Goal: Transaction & Acquisition: Purchase product/service

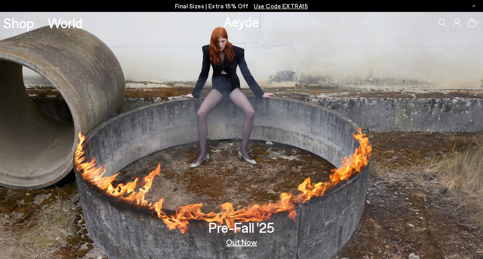
click at [273, 5] on span "Use Code EXTRA15" at bounding box center [281, 5] width 54 height 7
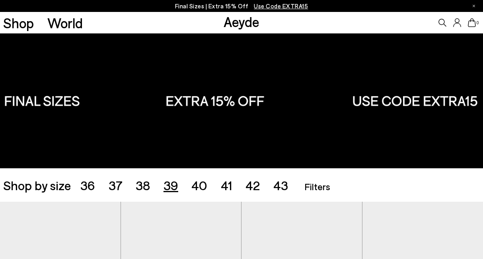
click at [169, 186] on span "39" at bounding box center [171, 184] width 15 height 15
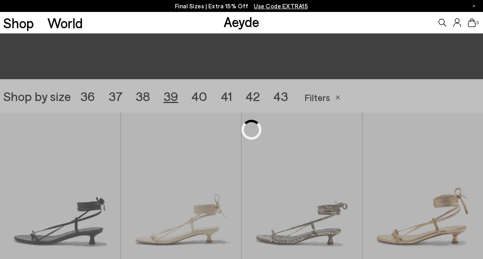
scroll to position [134, 0]
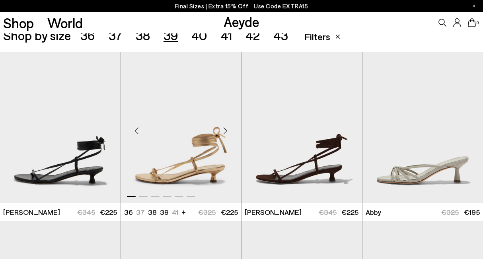
scroll to position [150, 0]
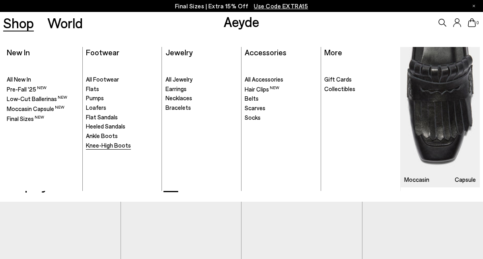
click at [115, 144] on span "Knee-High Boots" at bounding box center [108, 145] width 45 height 7
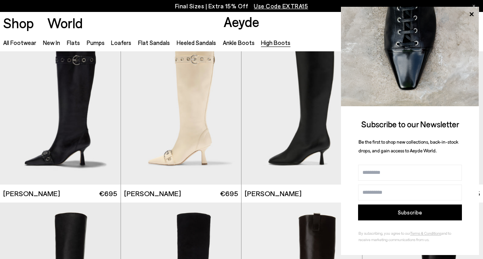
scroll to position [38, 0]
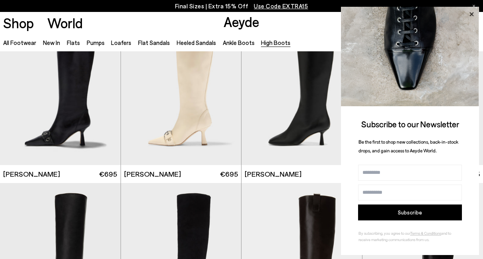
click at [473, 14] on icon at bounding box center [471, 14] width 10 height 10
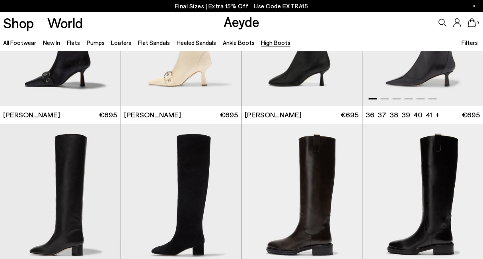
scroll to position [142, 0]
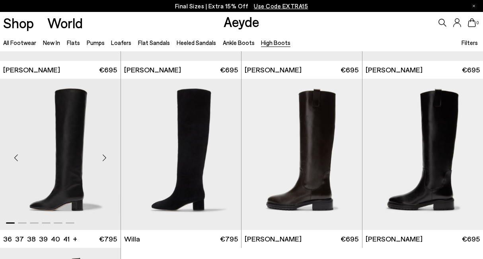
click at [62, 133] on img "1 / 6" at bounding box center [60, 155] width 121 height 152
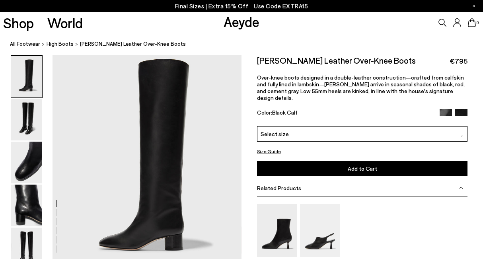
click at [457, 109] on img at bounding box center [461, 115] width 12 height 12
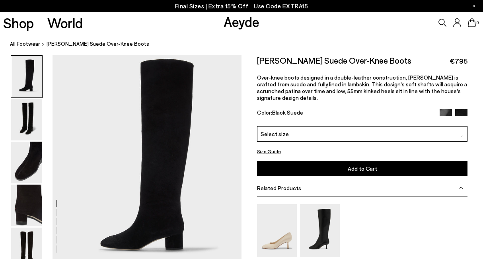
click at [446, 109] on img at bounding box center [446, 115] width 12 height 12
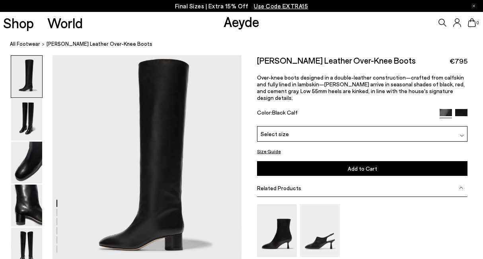
click at [461, 134] on img at bounding box center [462, 136] width 4 height 4
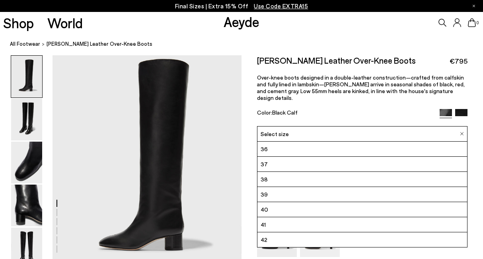
click at [428, 187] on li "39" at bounding box center [362, 194] width 210 height 15
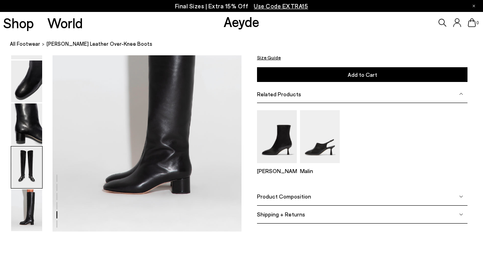
scroll to position [1342, 0]
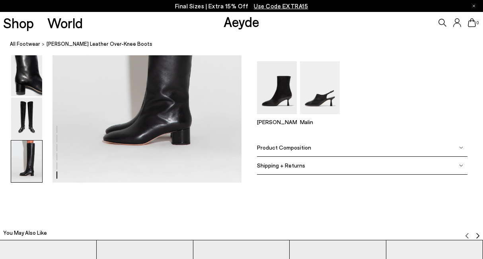
click at [23, 162] on img at bounding box center [26, 161] width 31 height 42
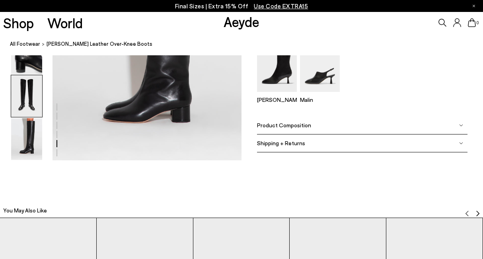
scroll to position [1365, 0]
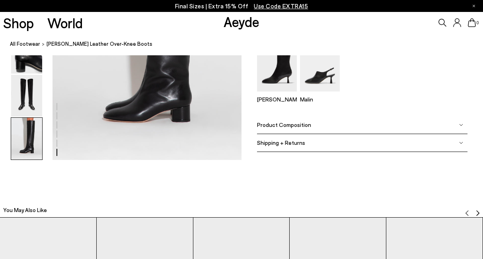
click at [346, 145] on div "Shipping + Returns" at bounding box center [362, 143] width 210 height 18
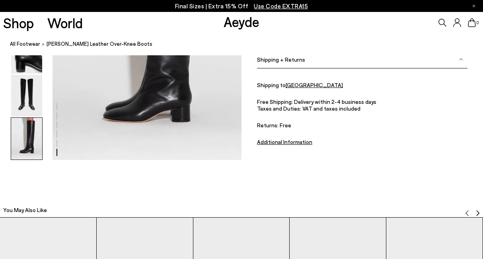
click at [289, 141] on u "Additional Information" at bounding box center [284, 141] width 55 height 7
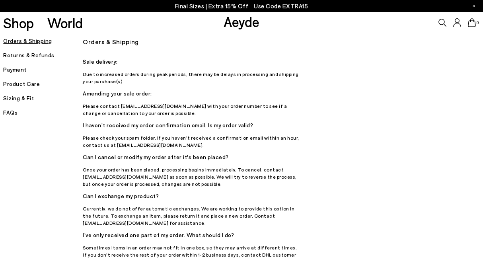
click at [31, 55] on h5 "Returns & Refunds" at bounding box center [43, 55] width 80 height 11
